Goal: Information Seeking & Learning: Compare options

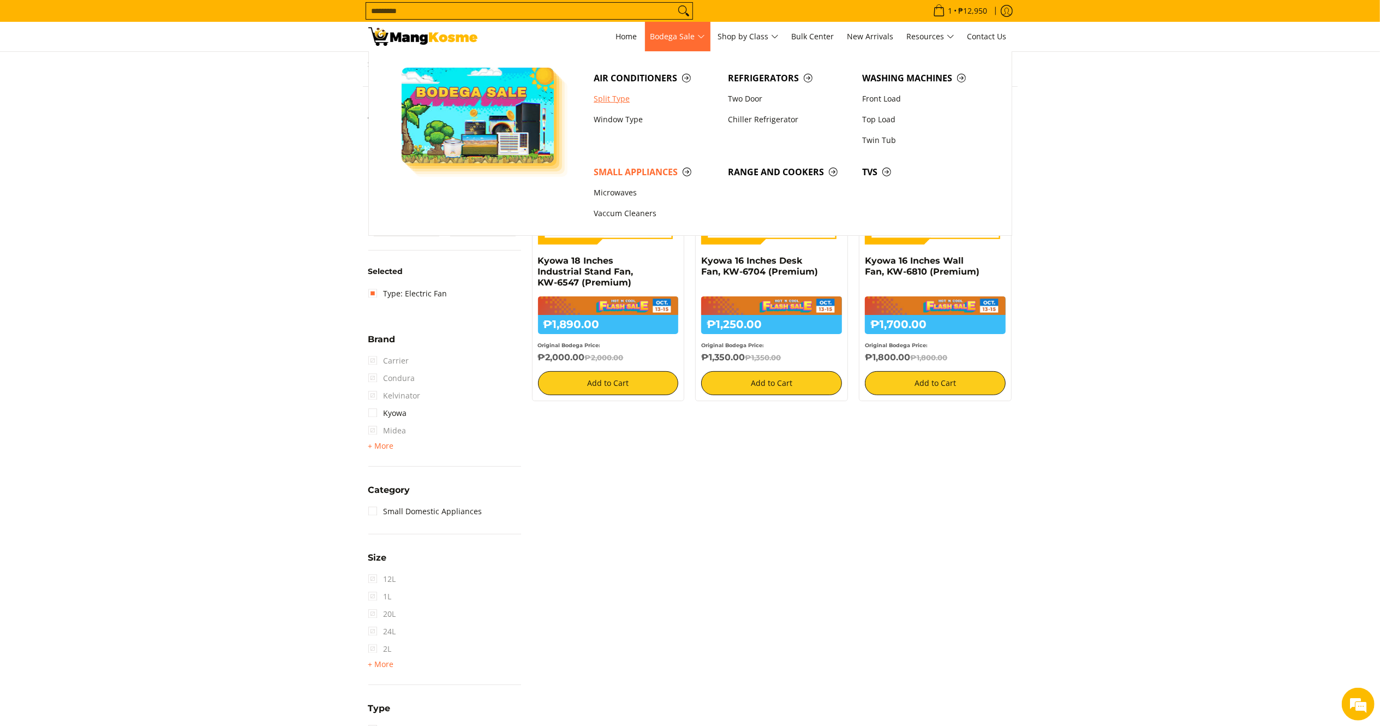
click at [621, 92] on link "Split Type" at bounding box center [655, 98] width 134 height 21
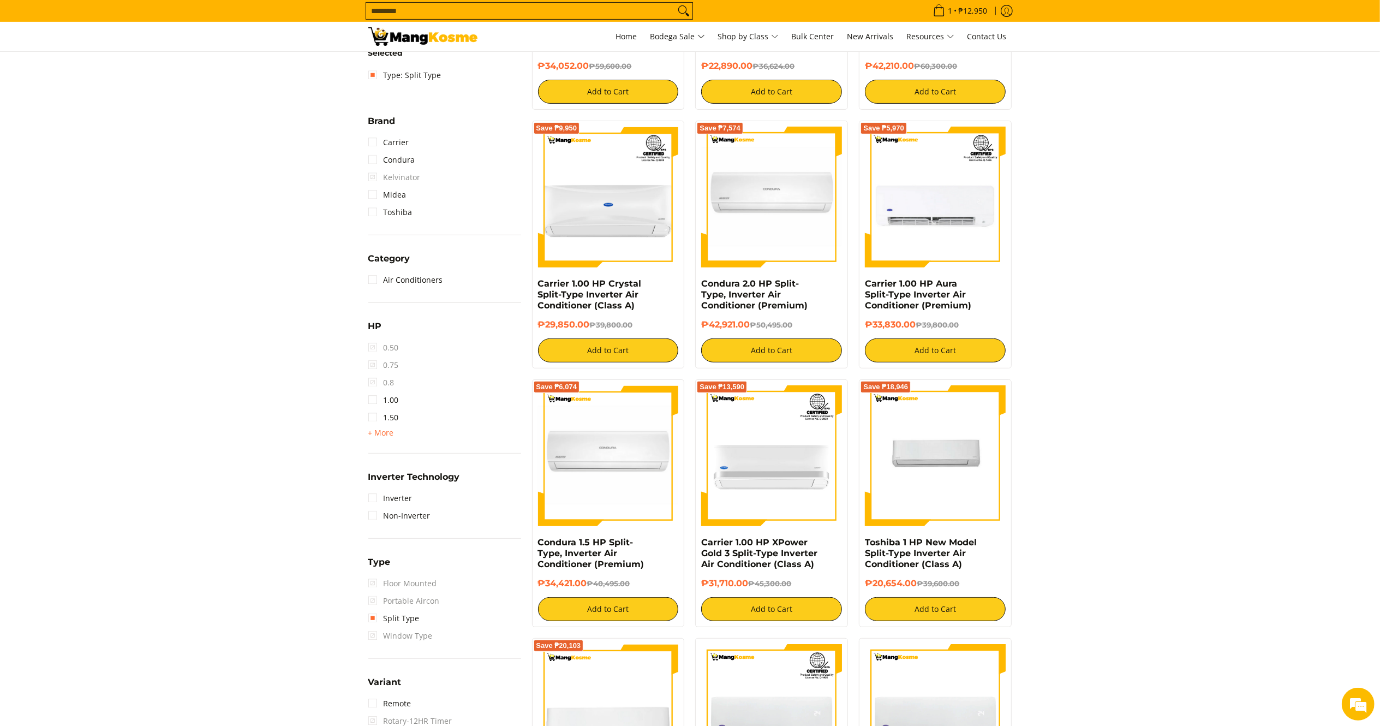
scroll to position [395, 0]
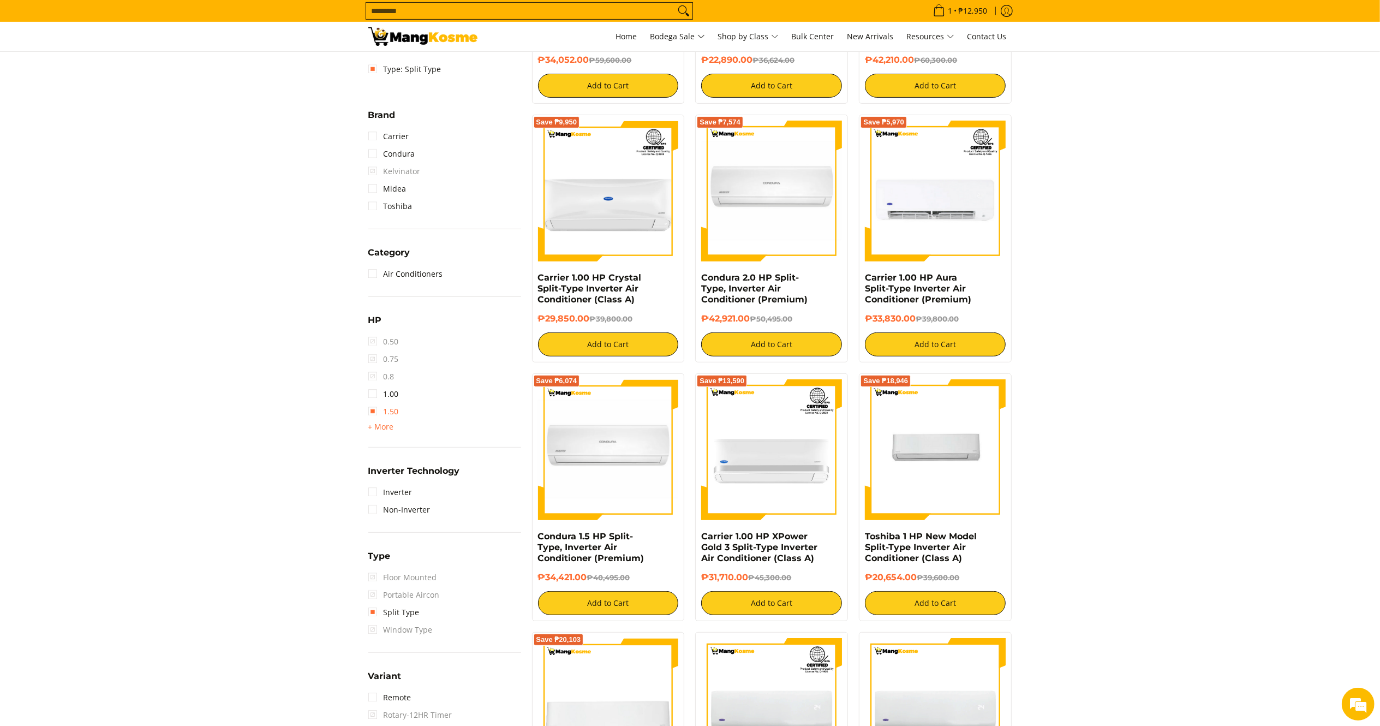
click at [387, 414] on link "1.50" at bounding box center [383, 411] width 31 height 17
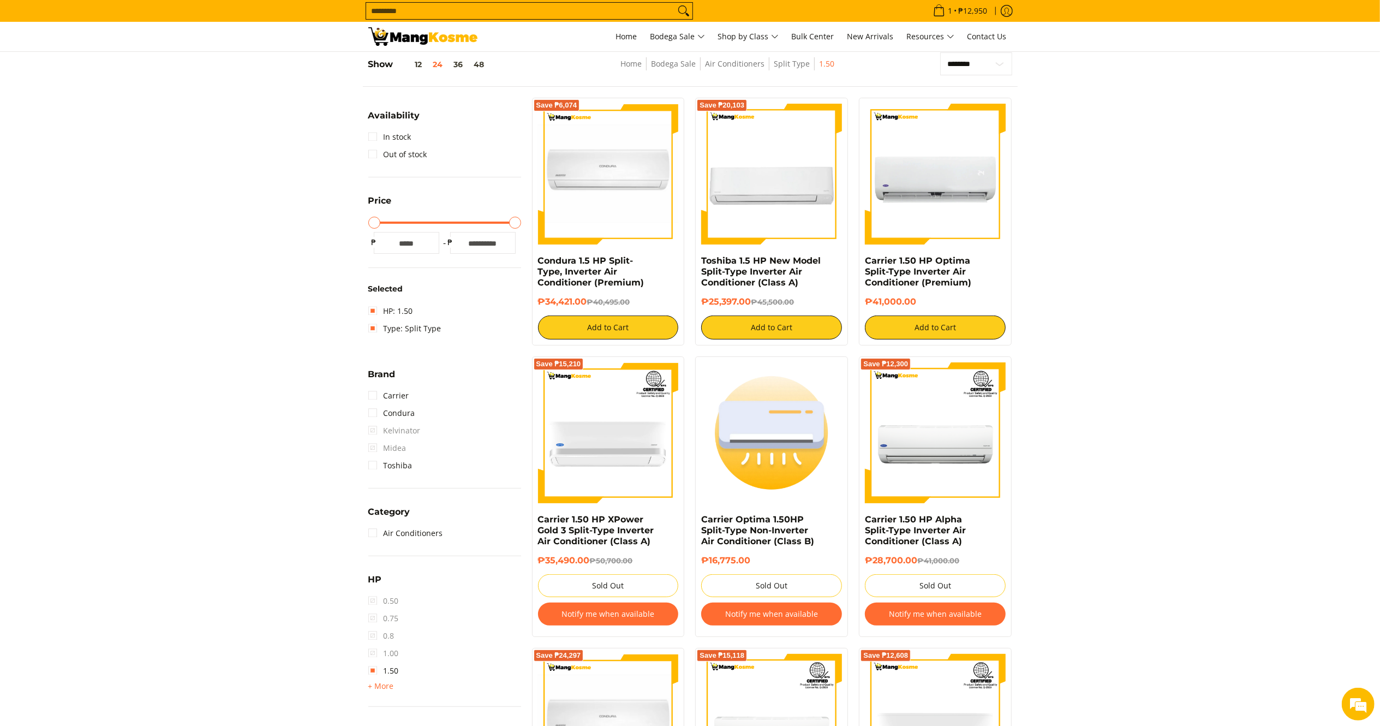
drag, startPoint x: 754, startPoint y: 302, endPoint x: 701, endPoint y: 264, distance: 66.0
click at [701, 264] on div "Save ₱20,103 Toshiba 1.5 HP New Model Split-Type Inverter Air Conditioner (Clas…" at bounding box center [771, 222] width 153 height 248
copy div "Toshiba 1.5 HP New Model Split-Type Inverter Air Conditioner (Class A) ₱25,397.…"
drag, startPoint x: 583, startPoint y: 297, endPoint x: 564, endPoint y: 279, distance: 25.9
click at [564, 279] on div "Condura 1.5 HP Split-Type, Inverter Air Conditioner (Premium) ₱34,421.00 ₱40,49…" at bounding box center [608, 297] width 141 height 84
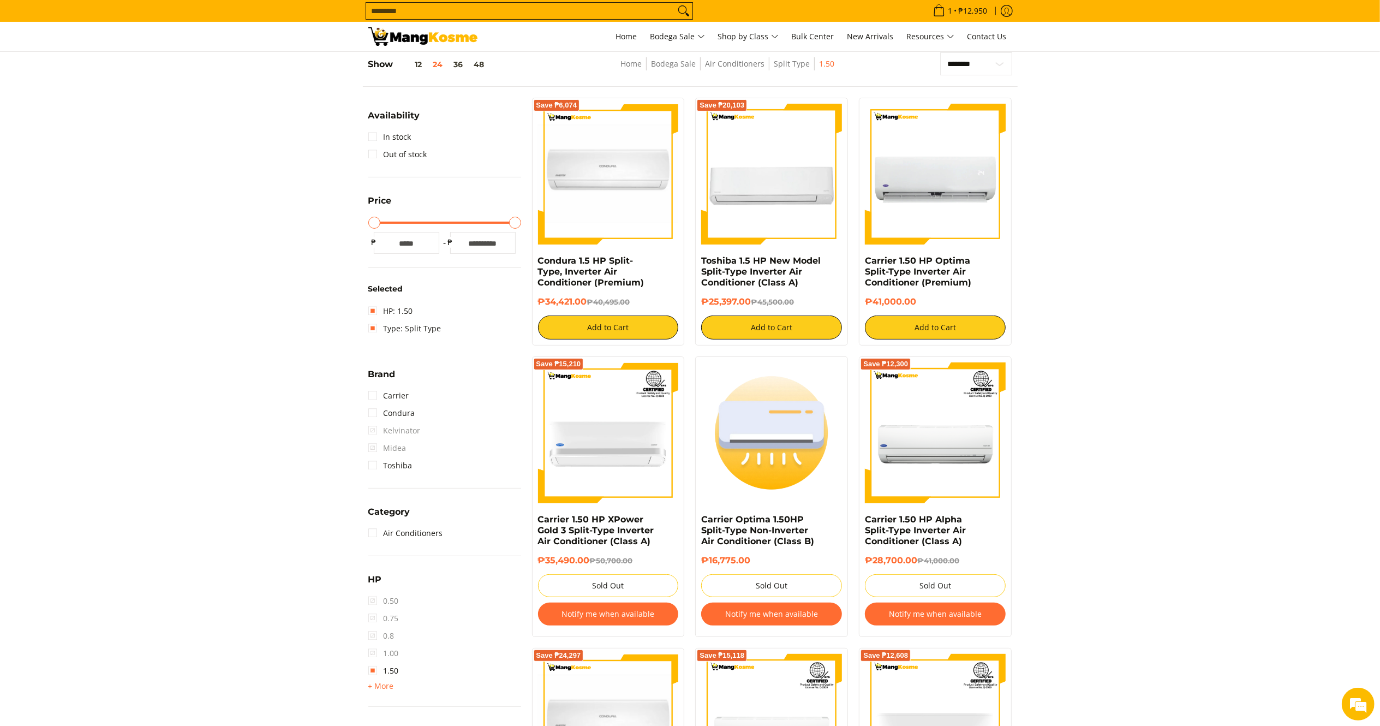
drag, startPoint x: 588, startPoint y: 301, endPoint x: 537, endPoint y: 259, distance: 66.7
click at [537, 259] on div "Save ₱6,074 Condura 1.5 HP Split-Type, Inverter Air Conditioner (Premium) ₱34,4…" at bounding box center [608, 222] width 153 height 248
copy div "Condura 1.5 HP Split-Type, Inverter Air Conditioner (Premium) ₱34,421.00"
drag, startPoint x: 921, startPoint y: 307, endPoint x: 854, endPoint y: 257, distance: 83.5
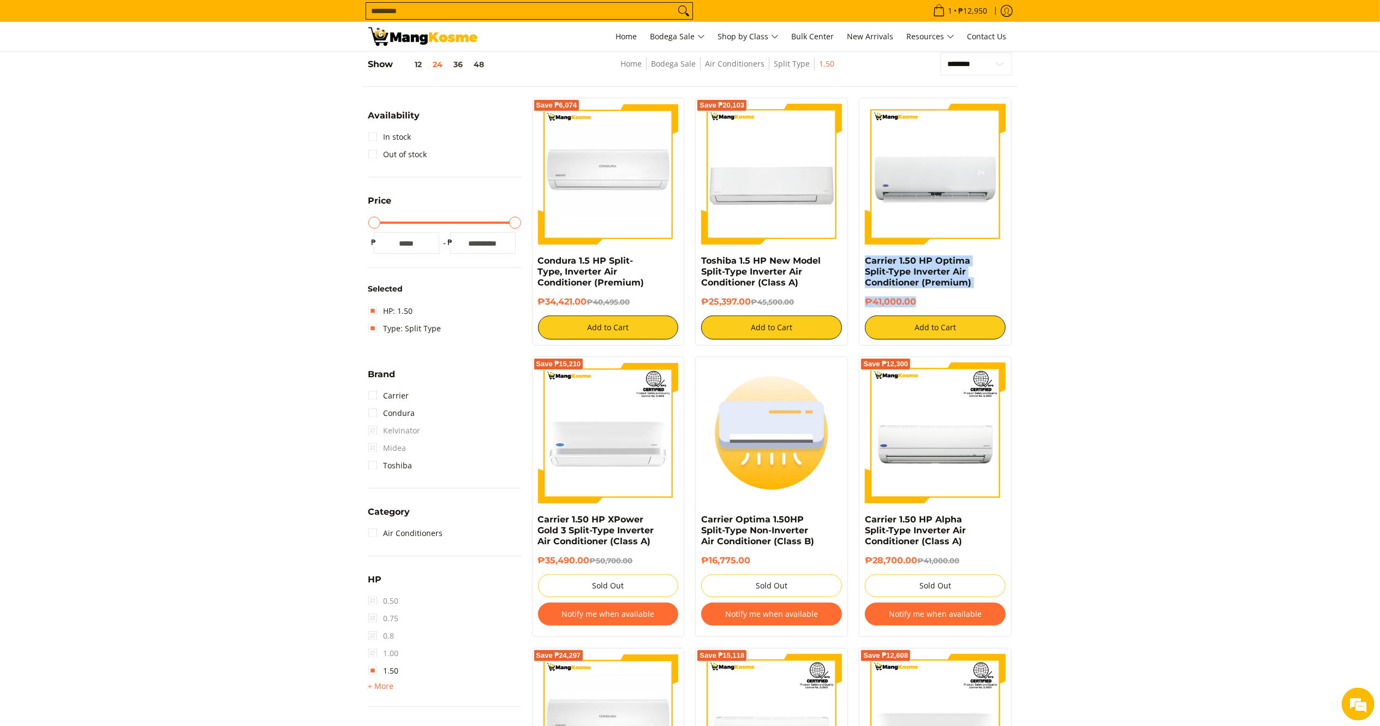
click at [854, 257] on div "Carrier 1.50 HP Optima Split-Type Inverter Air Conditioner (Premium) ₱41,000.00…" at bounding box center [935, 222] width 164 height 248
copy div "Carrier 1.50 HP Optima Split-Type Inverter Air Conditioner (Premium) ₱41,000.00"
